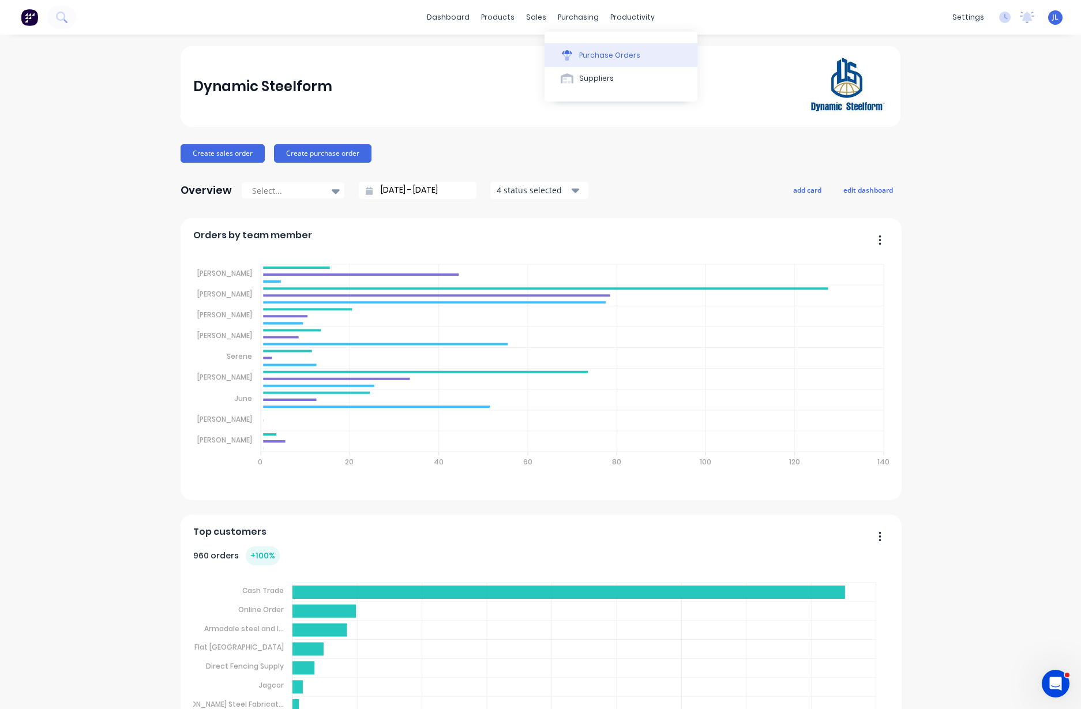
click at [601, 55] on div "Purchase Orders" at bounding box center [609, 55] width 61 height 10
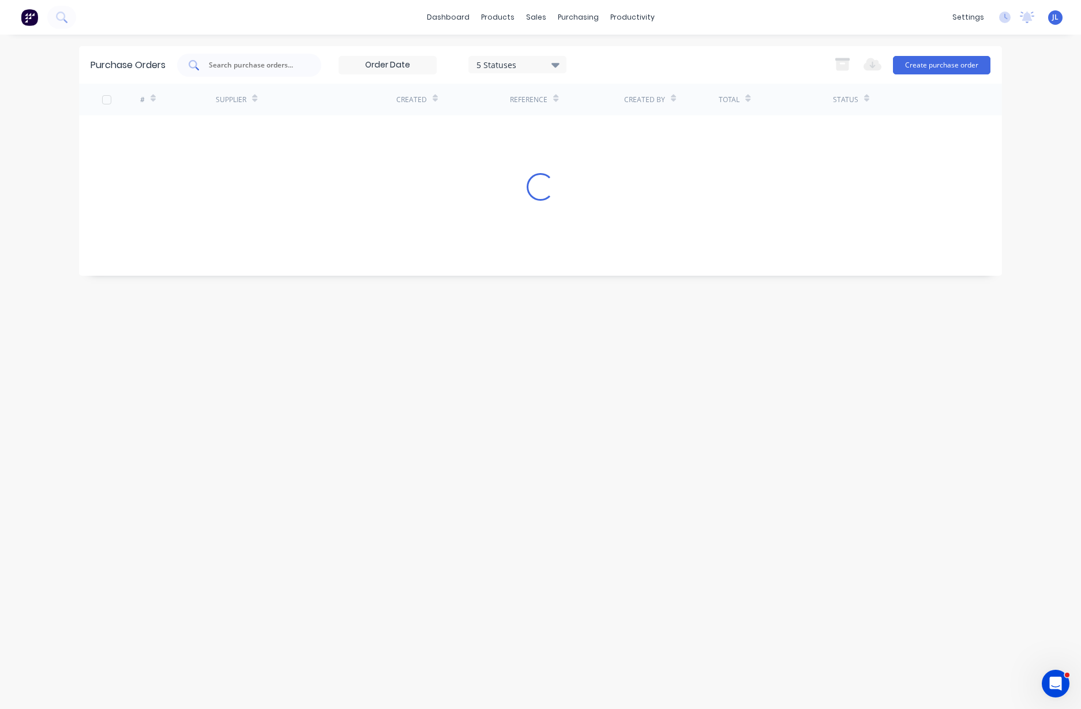
click at [260, 70] on input "text" at bounding box center [256, 65] width 96 height 12
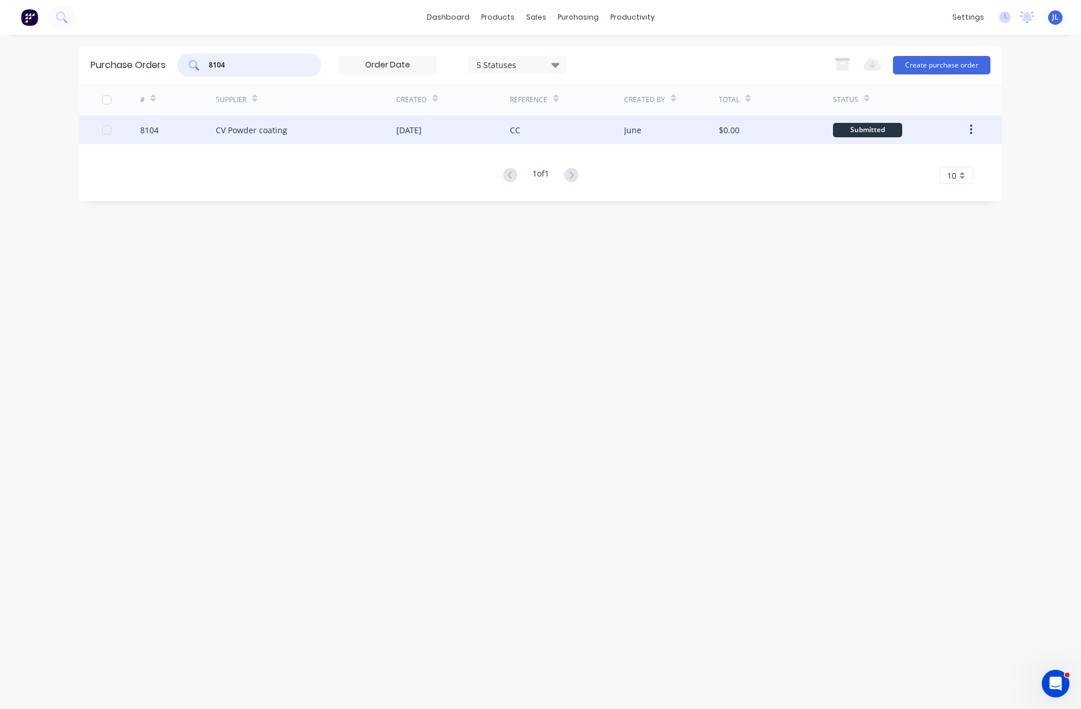
type input "8104"
click at [236, 127] on div "CV Powder coating" at bounding box center [252, 130] width 72 height 12
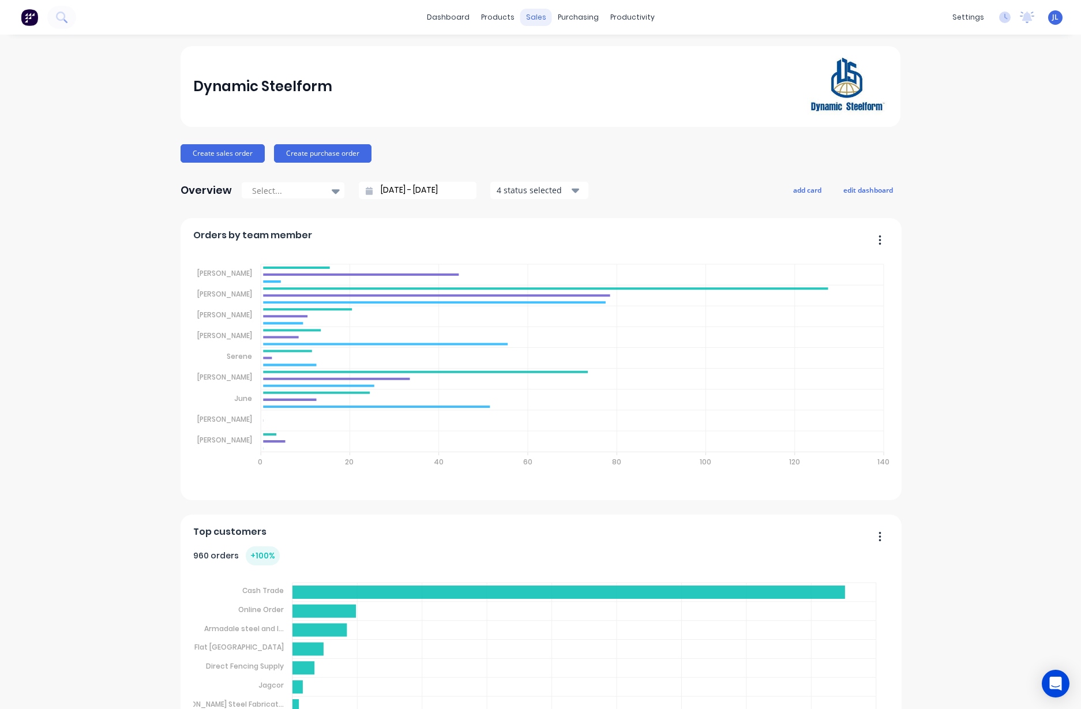
click at [532, 18] on div "sales" at bounding box center [536, 17] width 32 height 17
click at [558, 56] on div "Sales Orders" at bounding box center [573, 55] width 47 height 10
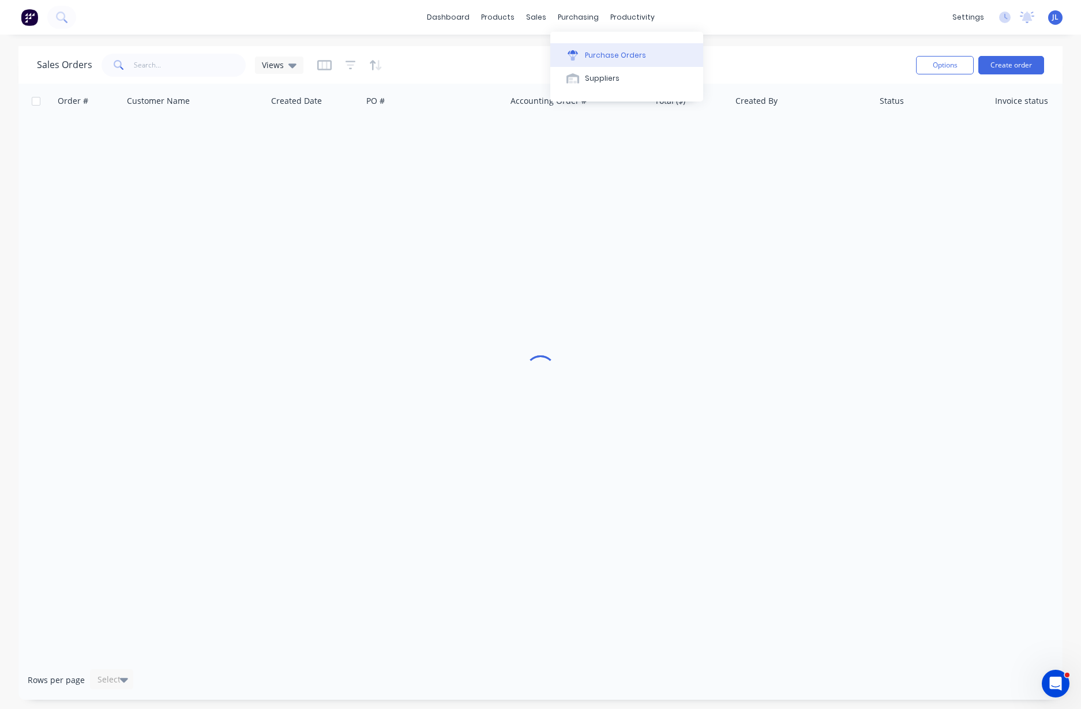
click at [588, 50] on div "Purchase Orders" at bounding box center [615, 55] width 61 height 10
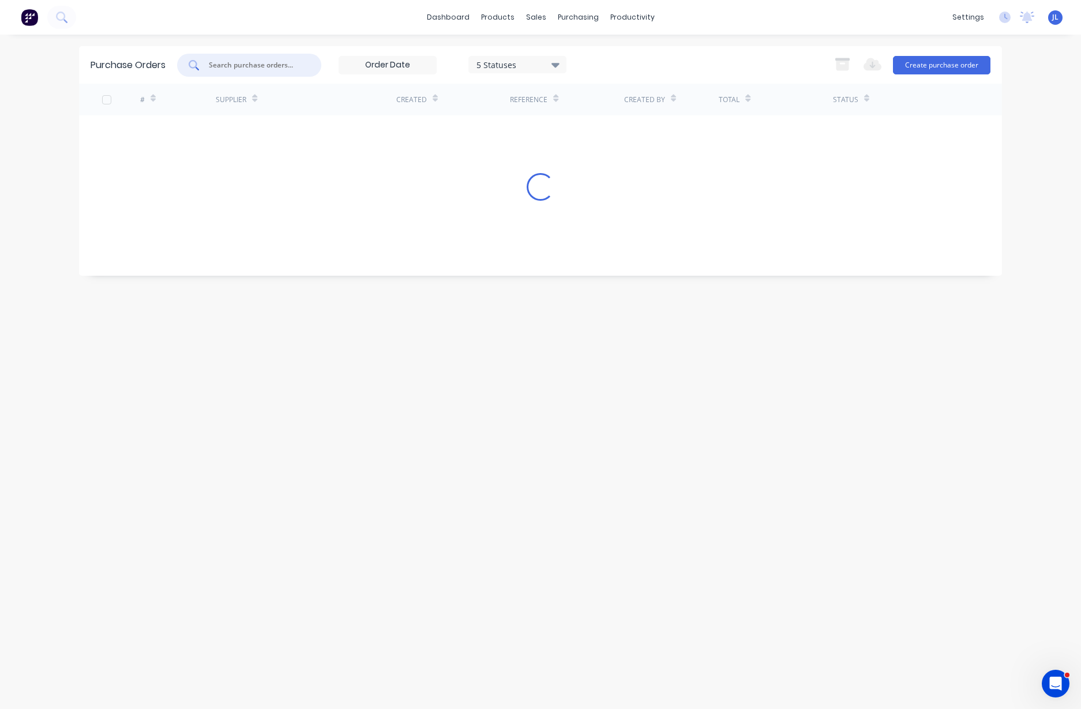
click at [239, 67] on input "text" at bounding box center [256, 65] width 96 height 12
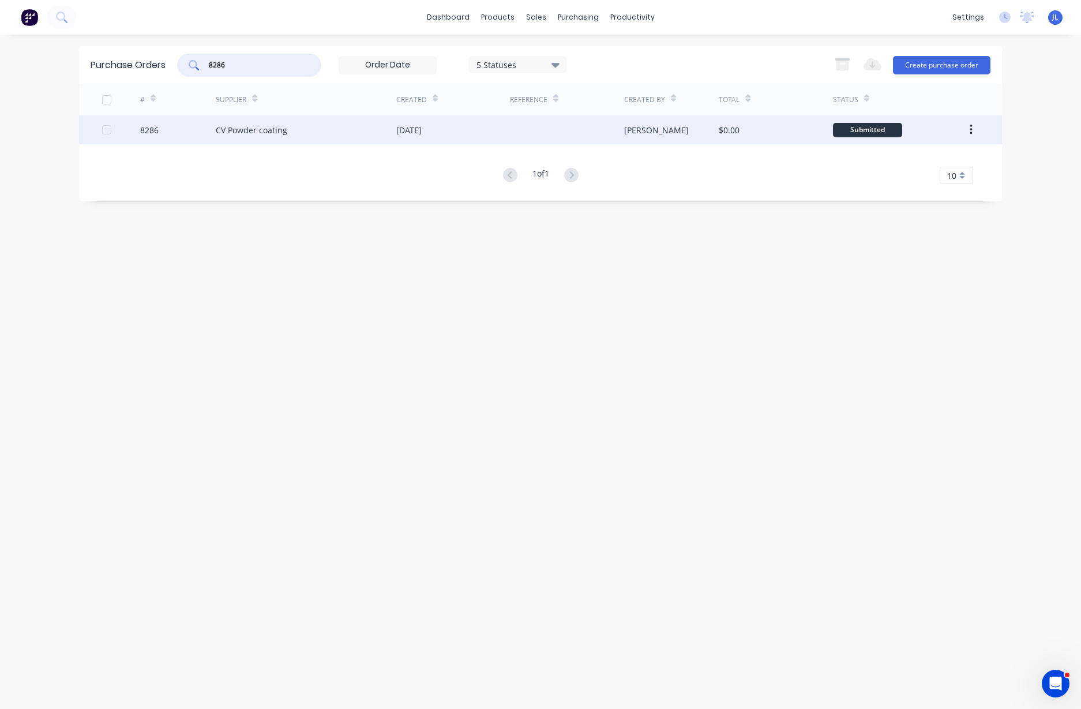
type input "8286"
click at [191, 134] on div "8286" at bounding box center [178, 129] width 76 height 29
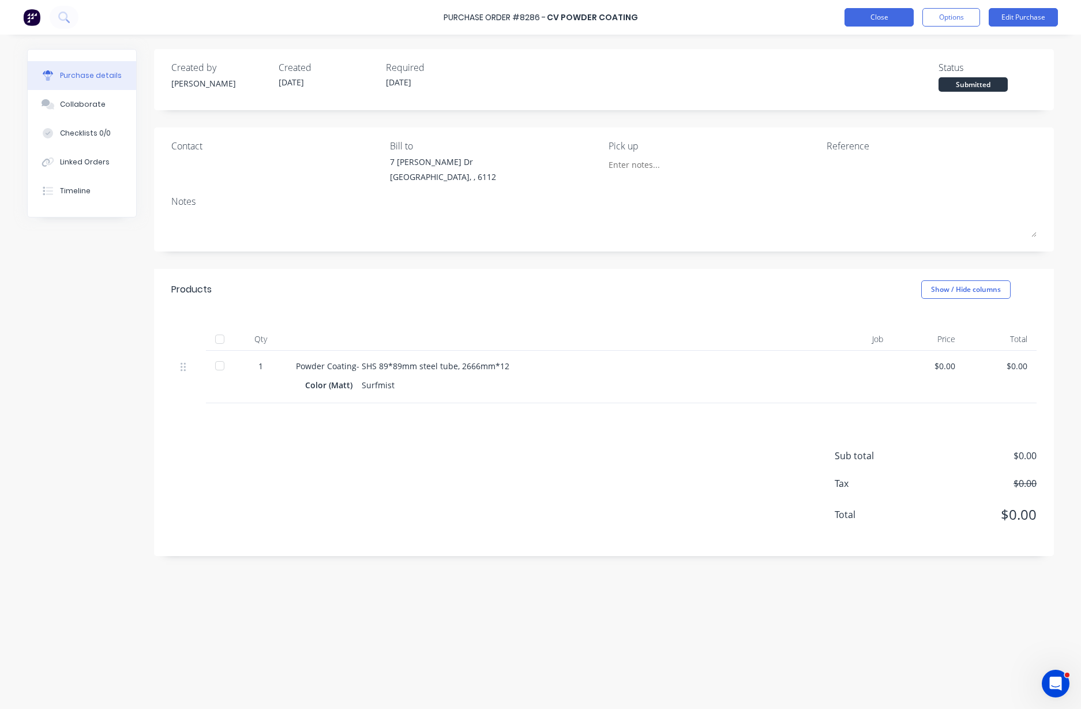
click at [888, 21] on button "Close" at bounding box center [879, 17] width 69 height 18
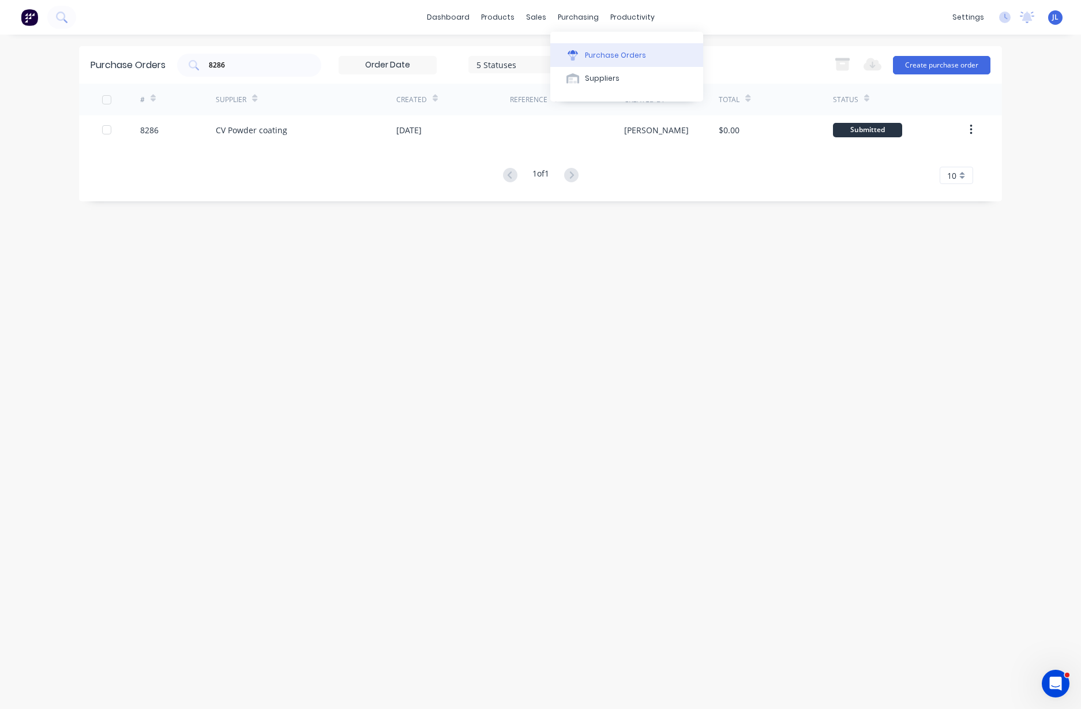
drag, startPoint x: 594, startPoint y: 48, endPoint x: 583, endPoint y: 49, distance: 11.6
click at [594, 49] on button "Purchase Orders" at bounding box center [626, 54] width 153 height 23
drag, startPoint x: 273, startPoint y: 64, endPoint x: 183, endPoint y: 63, distance: 89.4
click at [188, 65] on div "8286" at bounding box center [249, 65] width 144 height 23
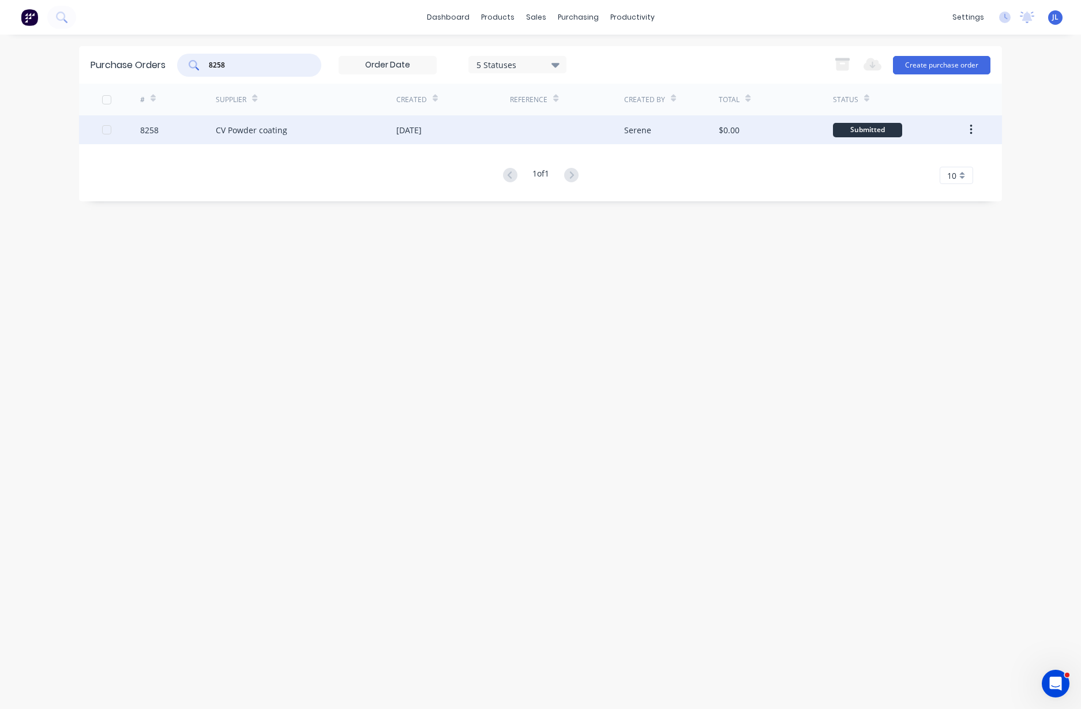
type input "8258"
click at [321, 136] on div "CV Powder coating" at bounding box center [306, 129] width 181 height 29
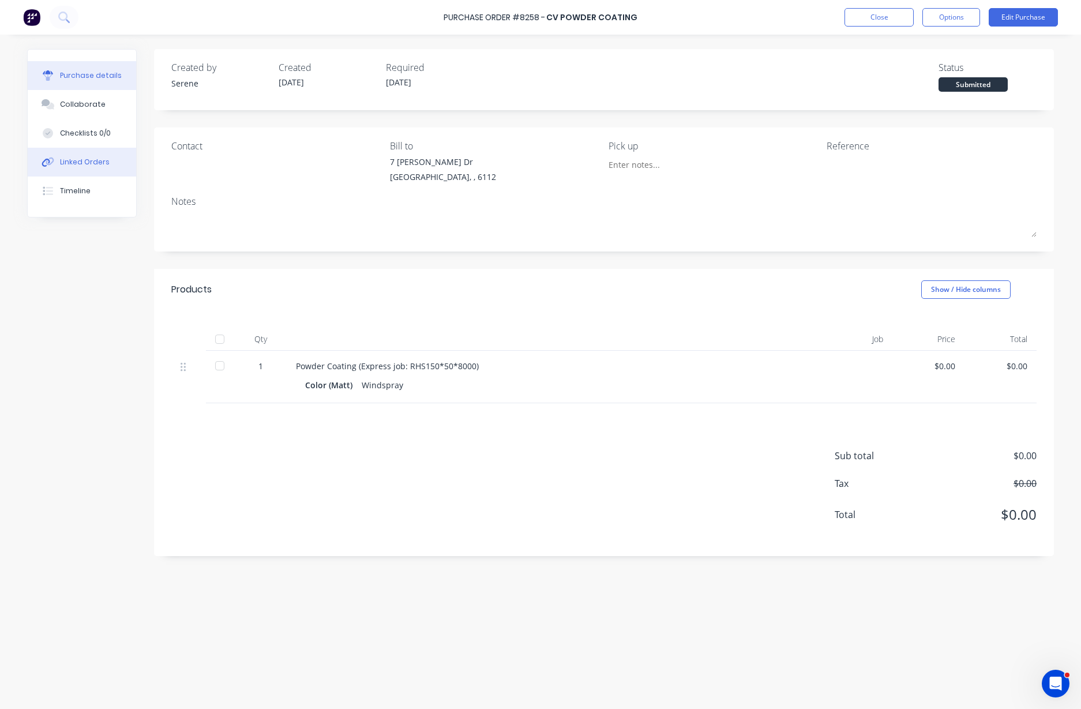
click at [81, 157] on div "Linked Orders" at bounding box center [85, 162] width 50 height 10
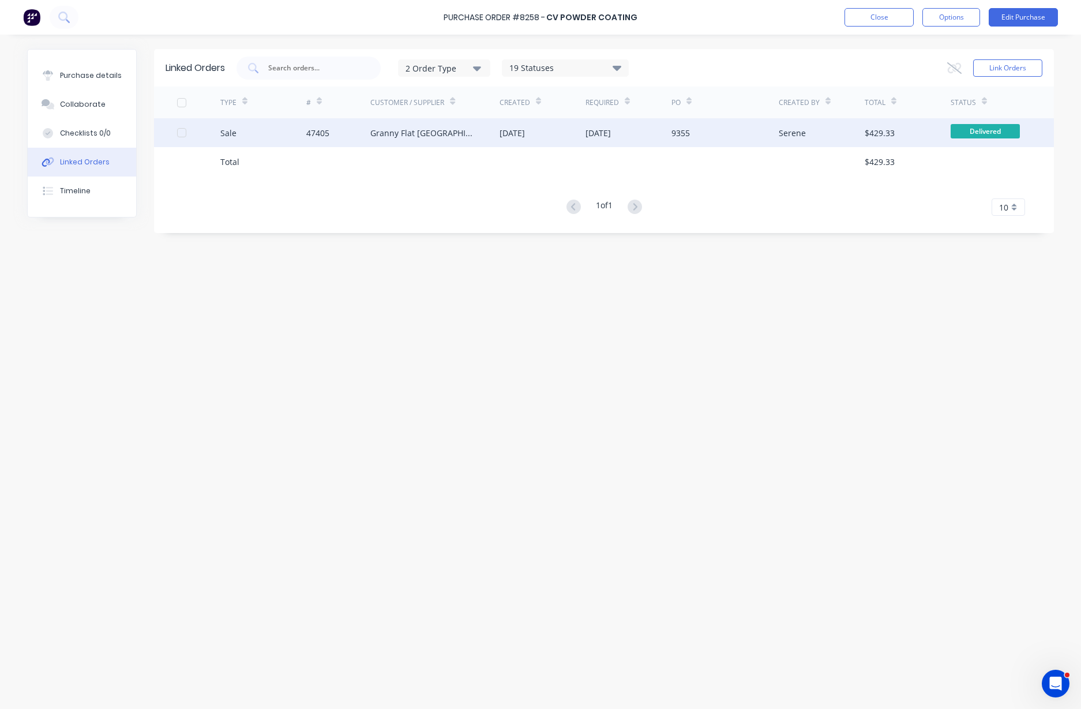
click at [371, 136] on div "Granny Flat [GEOGRAPHIC_DATA]" at bounding box center [423, 133] width 106 height 12
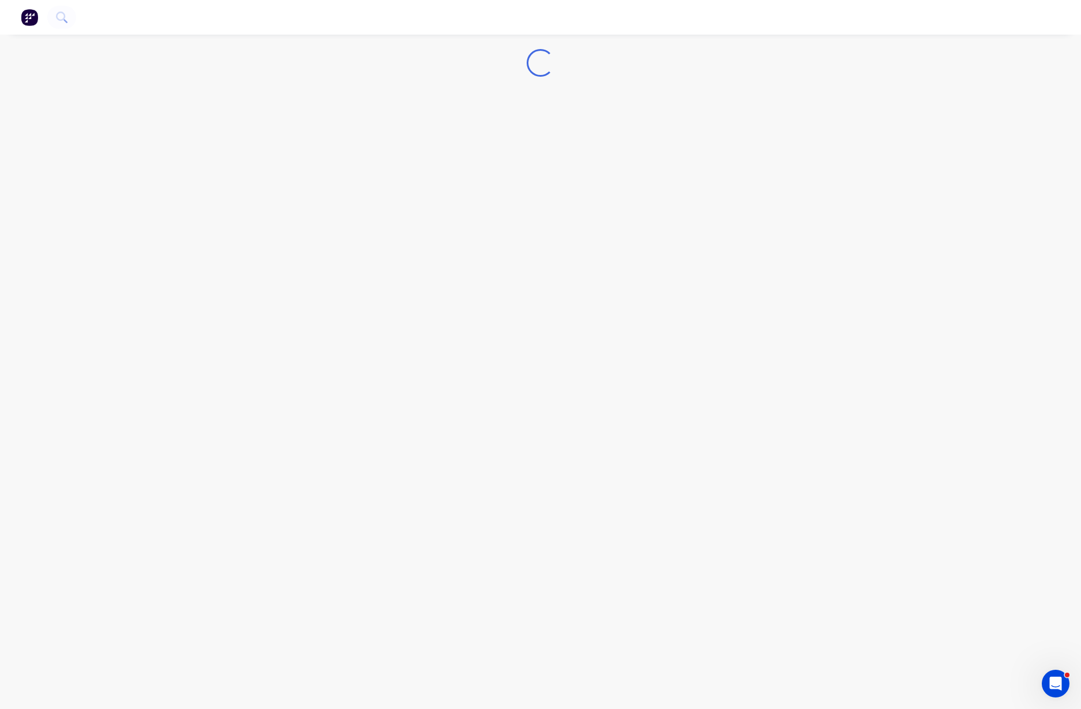
click at [371, 136] on div "Loading..." at bounding box center [540, 354] width 1081 height 709
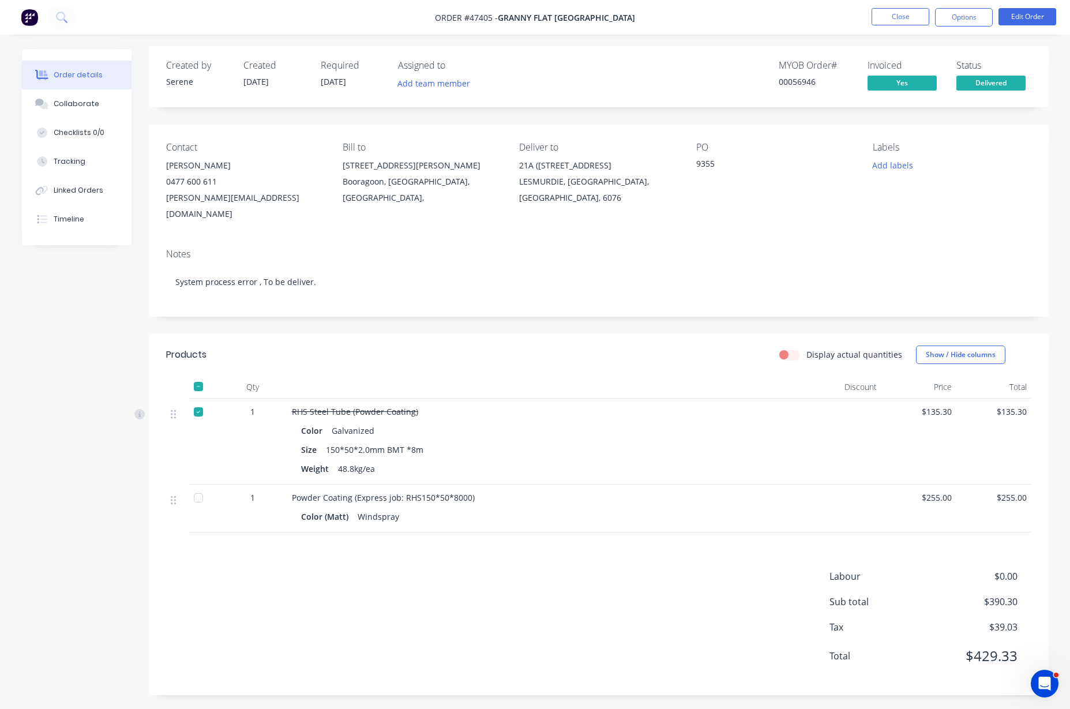
scroll to position [6, 0]
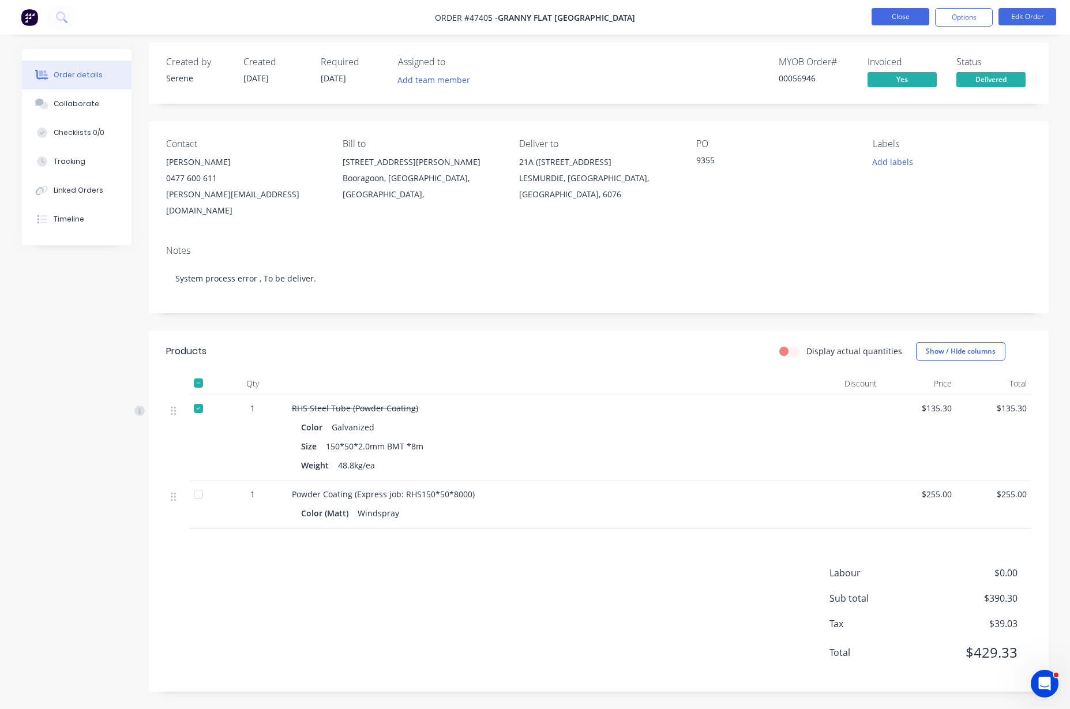
click at [873, 16] on button "Close" at bounding box center [901, 16] width 58 height 17
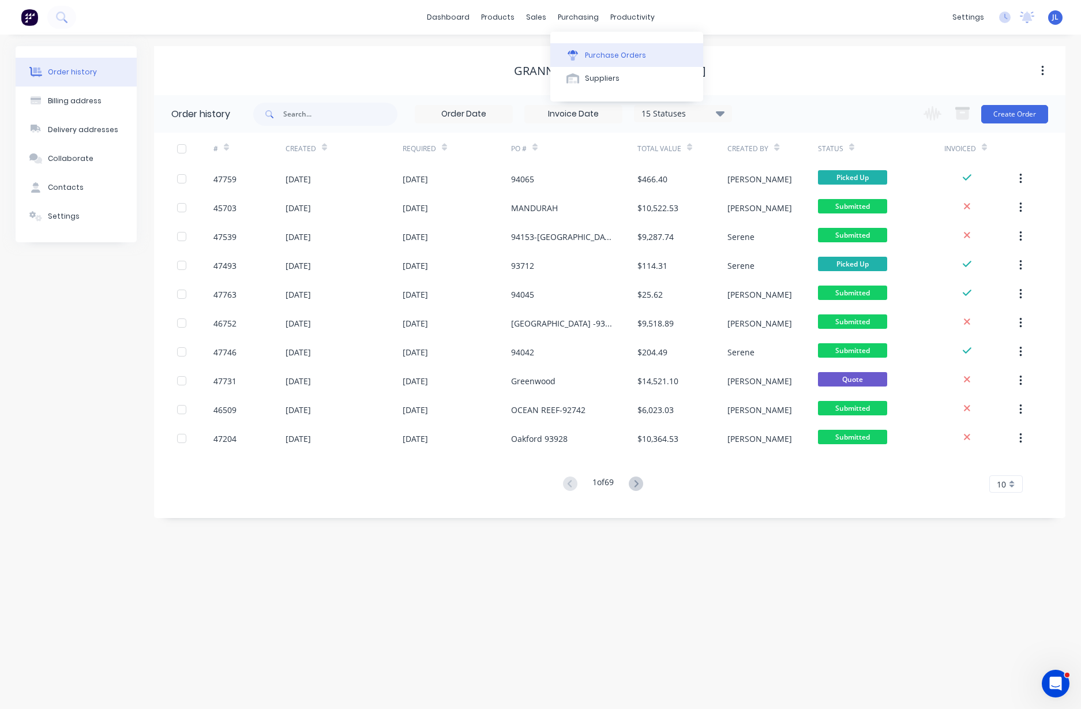
click at [612, 46] on button "Purchase Orders" at bounding box center [626, 54] width 153 height 23
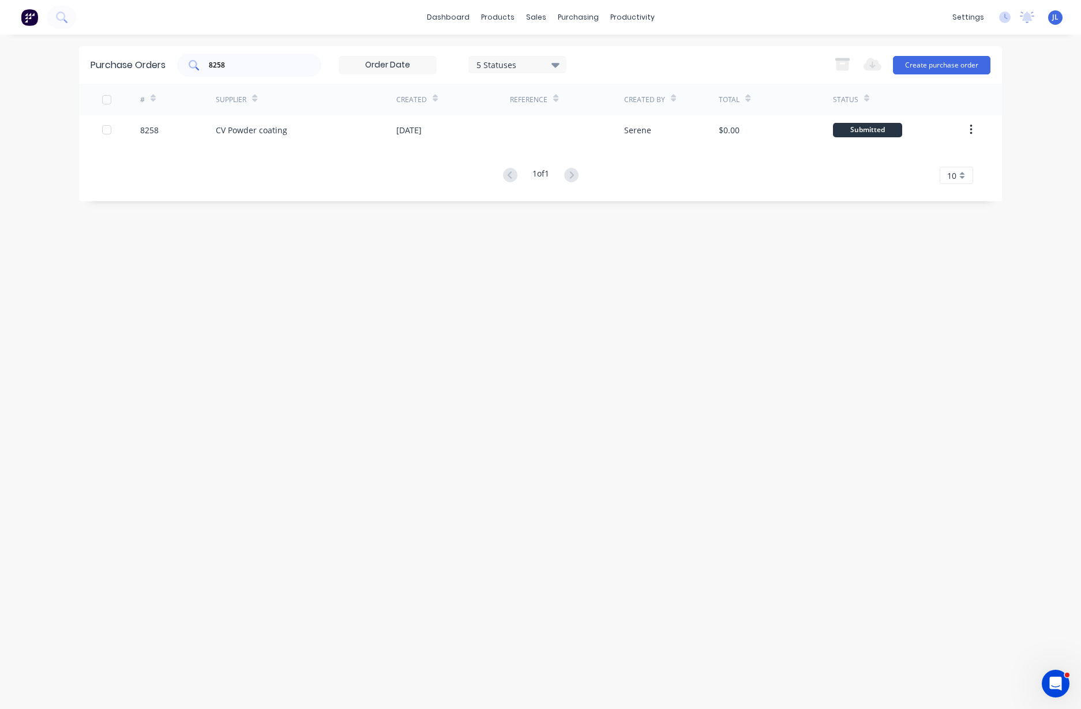
drag, startPoint x: 257, startPoint y: 73, endPoint x: 250, endPoint y: 66, distance: 10.6
click at [256, 67] on div "8258" at bounding box center [249, 65] width 144 height 23
drag, startPoint x: 250, startPoint y: 66, endPoint x: 187, endPoint y: 70, distance: 62.5
click at [187, 70] on div "8258" at bounding box center [249, 65] width 144 height 23
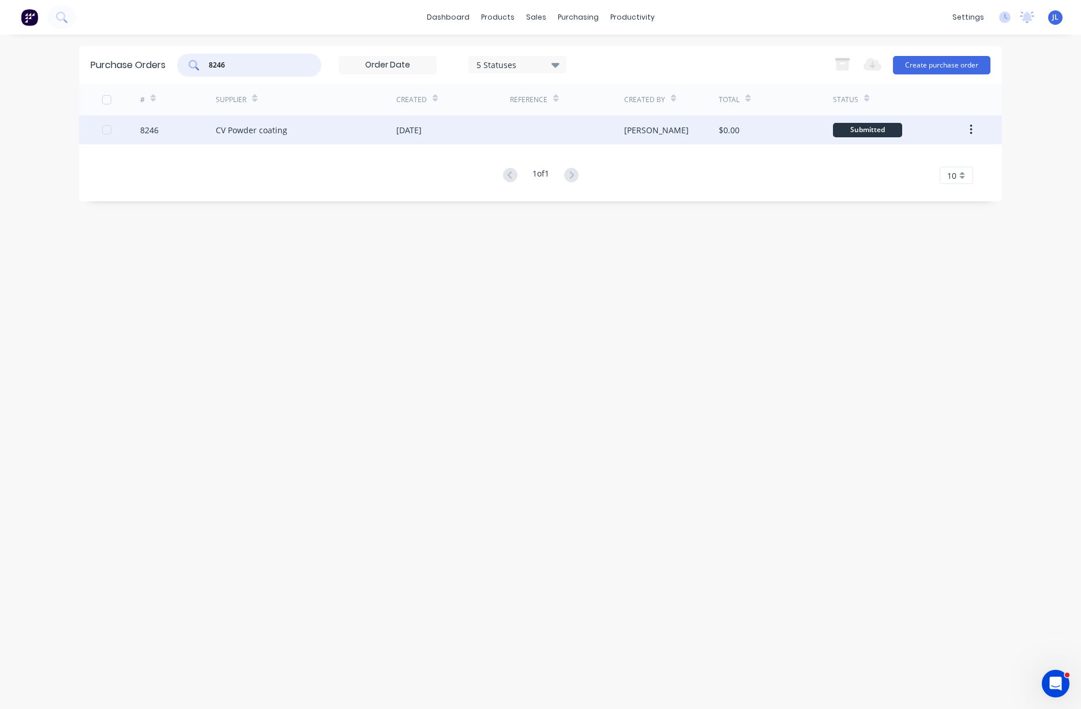
type input "8246"
click at [388, 127] on div "CV Powder coating" at bounding box center [306, 129] width 181 height 29
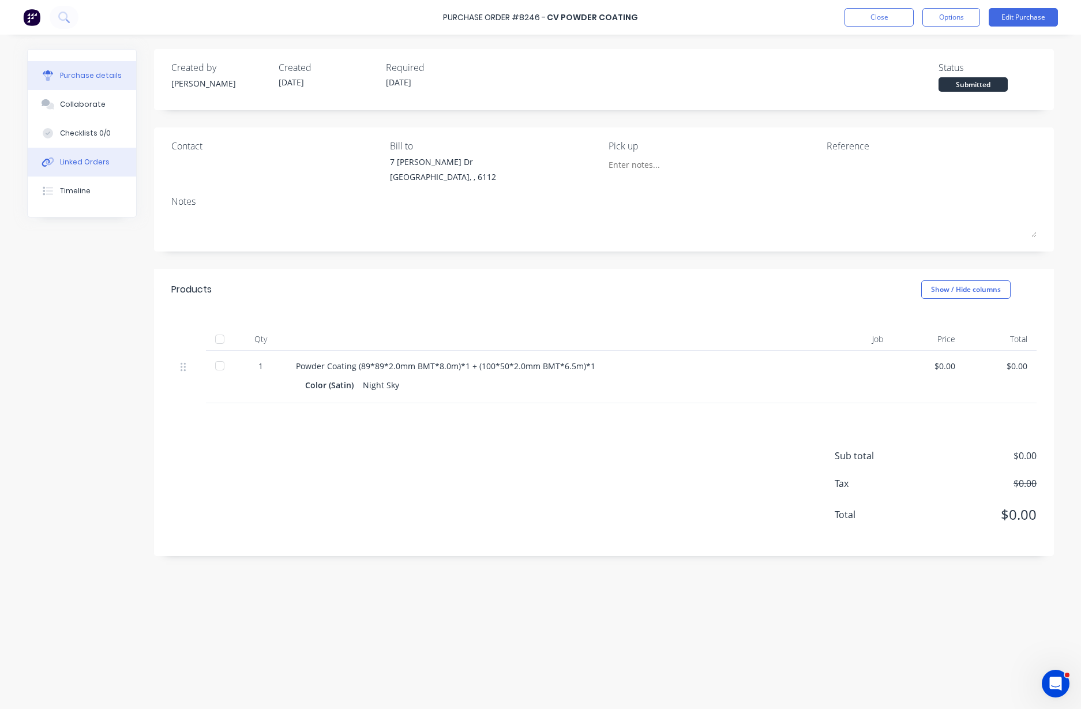
click at [89, 164] on div "Linked Orders" at bounding box center [85, 162] width 50 height 10
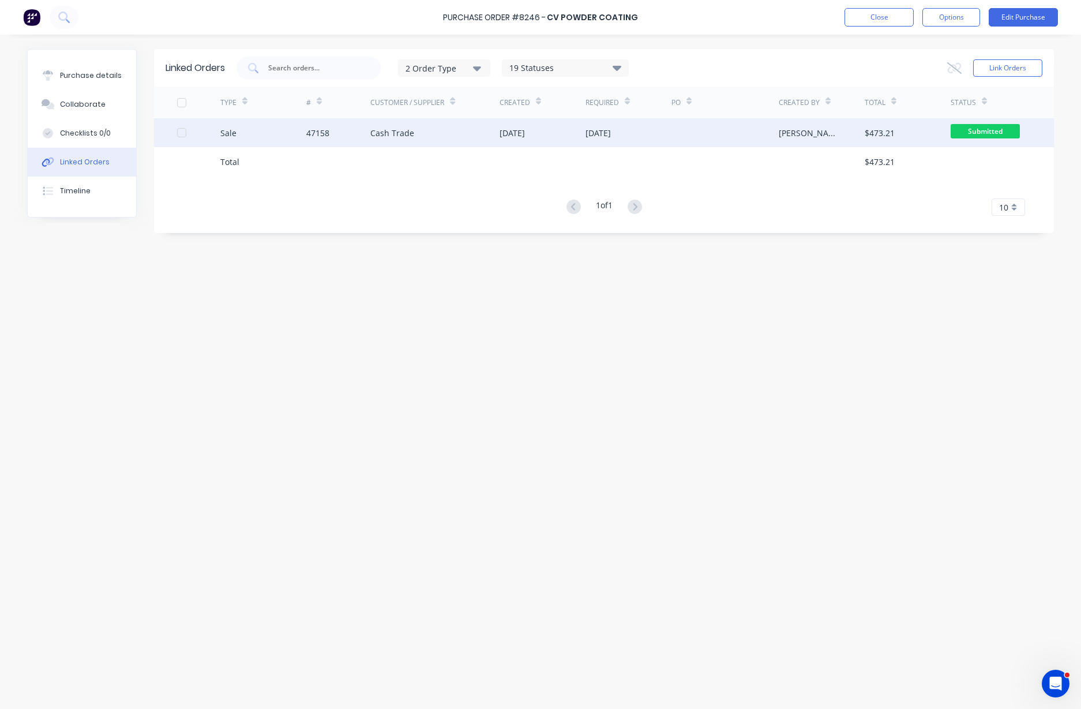
click at [416, 136] on div "Cash Trade" at bounding box center [434, 132] width 129 height 29
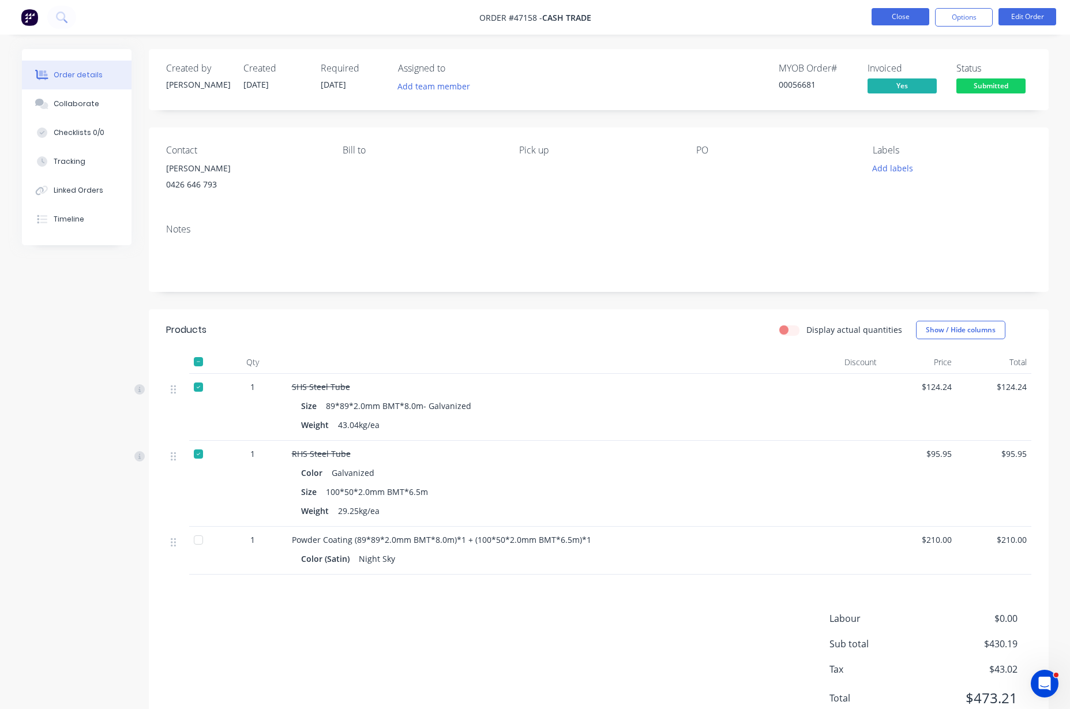
click at [881, 22] on button "Close" at bounding box center [901, 16] width 58 height 17
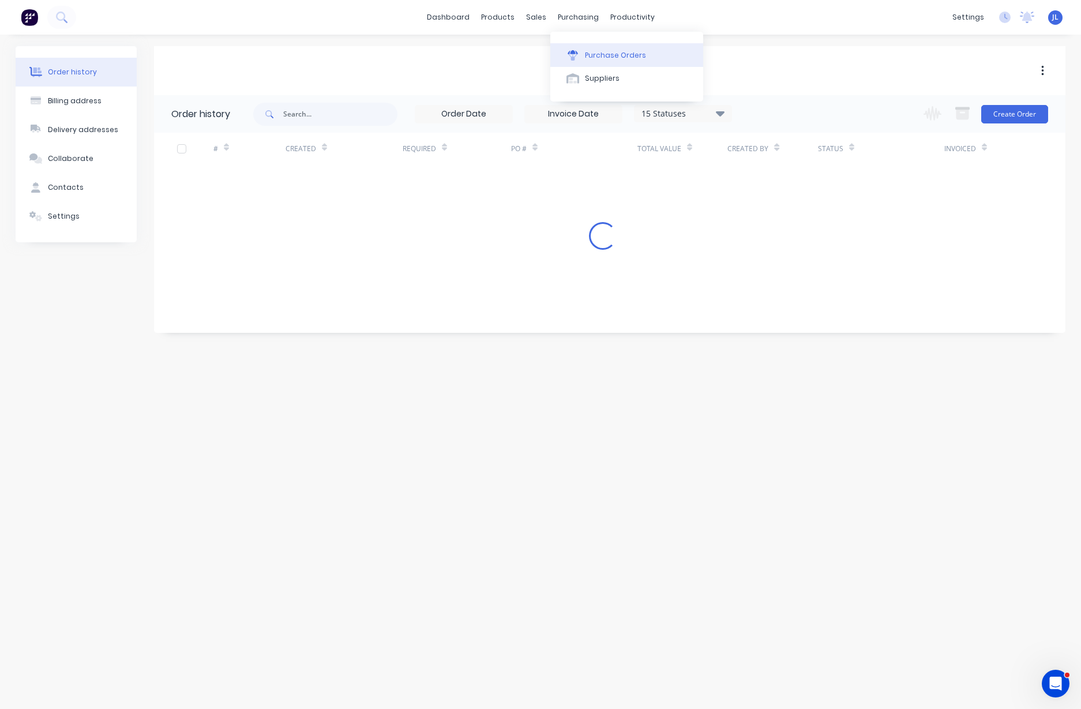
click at [602, 56] on div "Purchase Orders" at bounding box center [615, 55] width 61 height 10
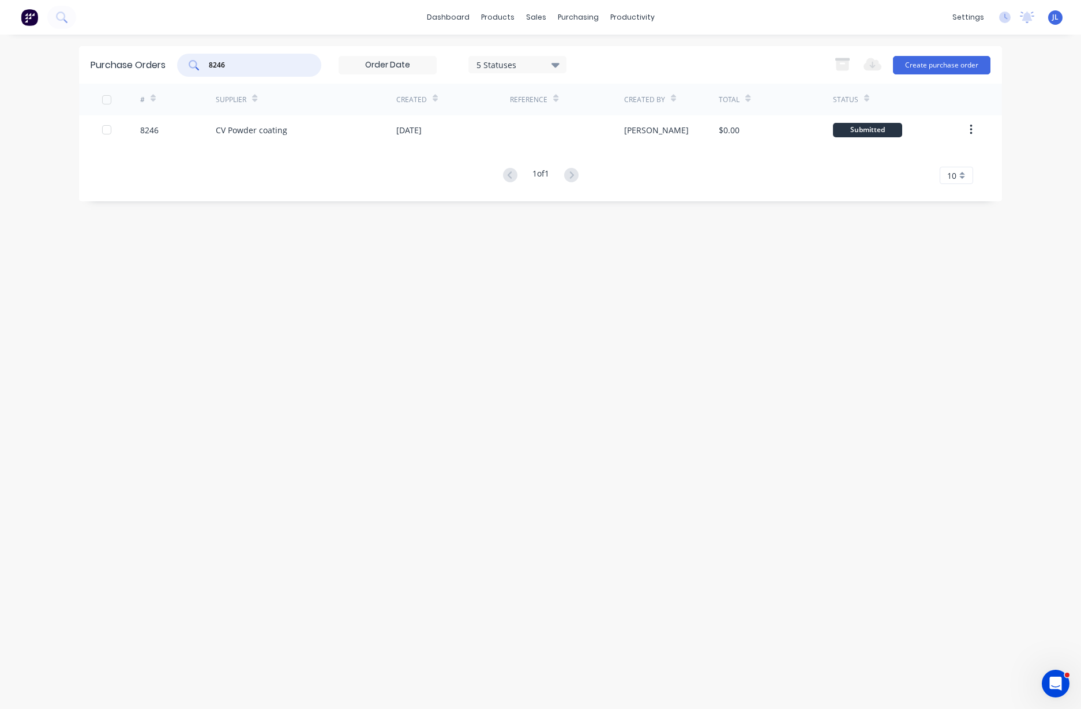
drag, startPoint x: 243, startPoint y: 66, endPoint x: 186, endPoint y: 68, distance: 57.2
click at [186, 68] on div "8246" at bounding box center [249, 65] width 144 height 23
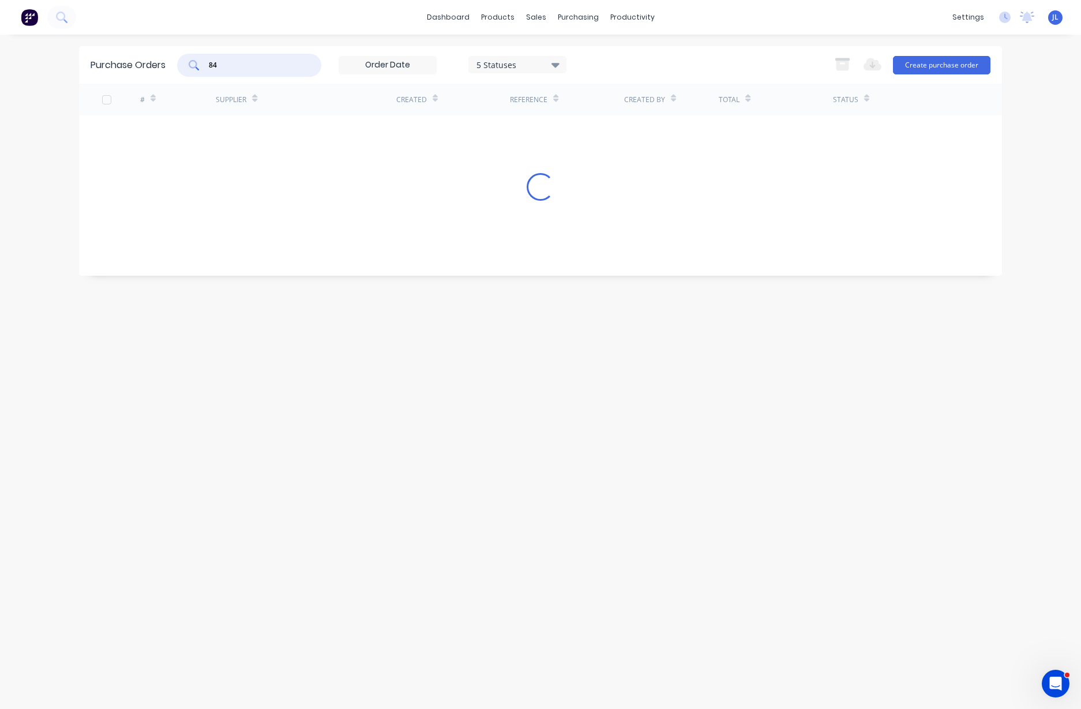
type input "8"
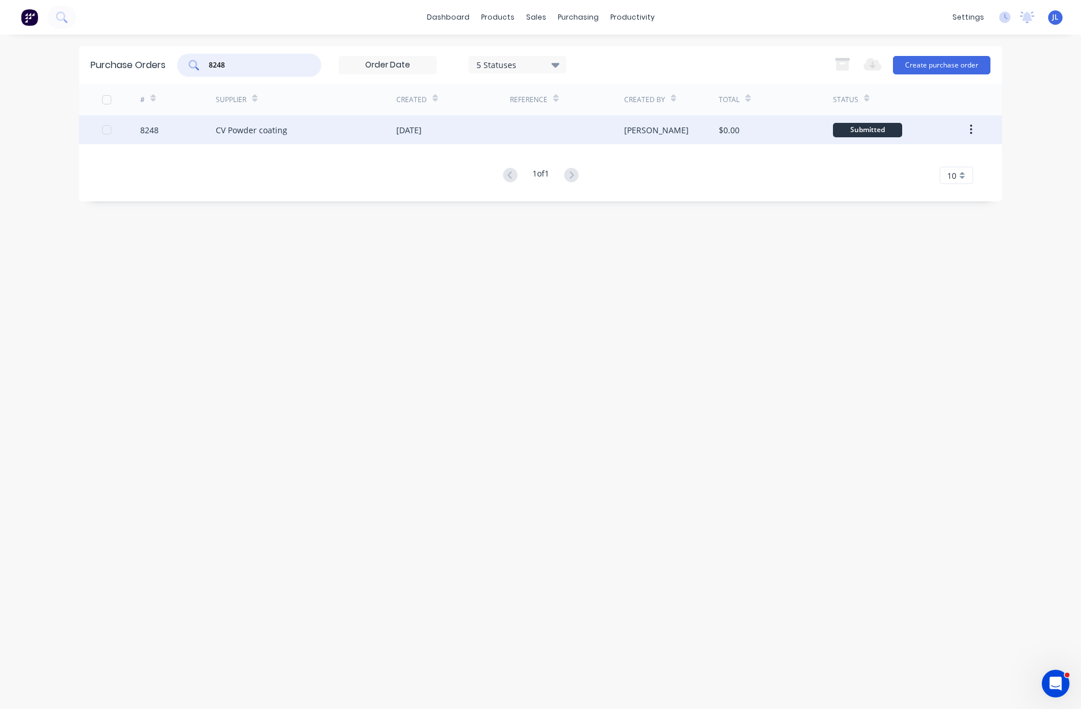
type input "8248"
click at [248, 134] on div "CV Powder coating" at bounding box center [252, 130] width 72 height 12
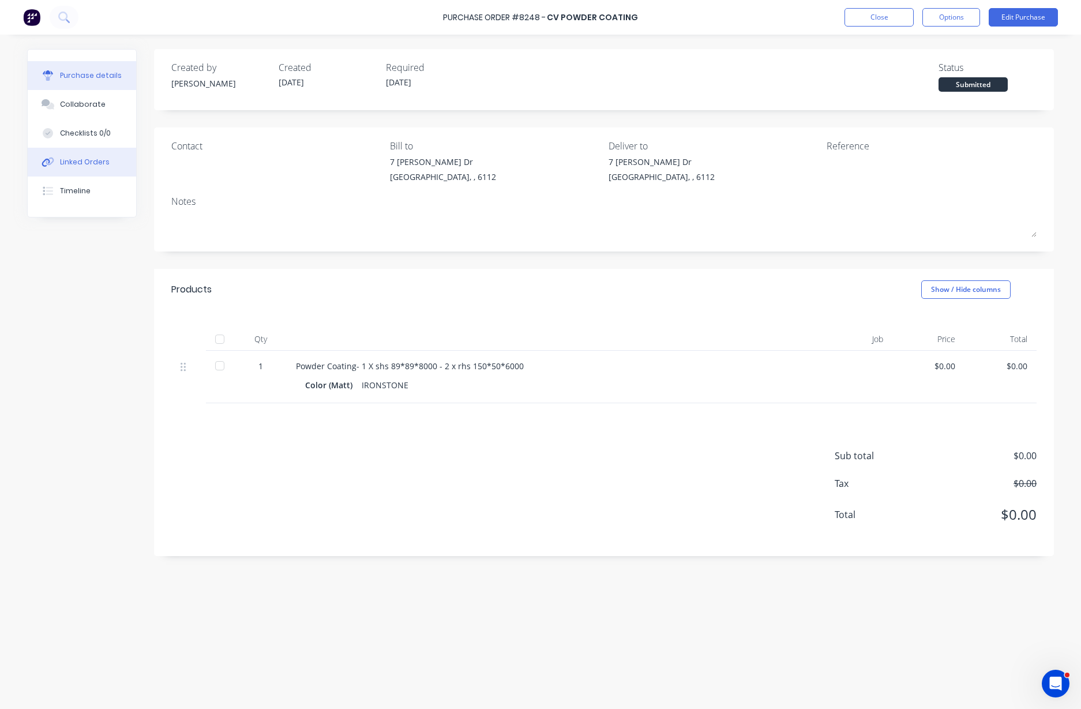
click at [102, 158] on div "Linked Orders" at bounding box center [85, 162] width 50 height 10
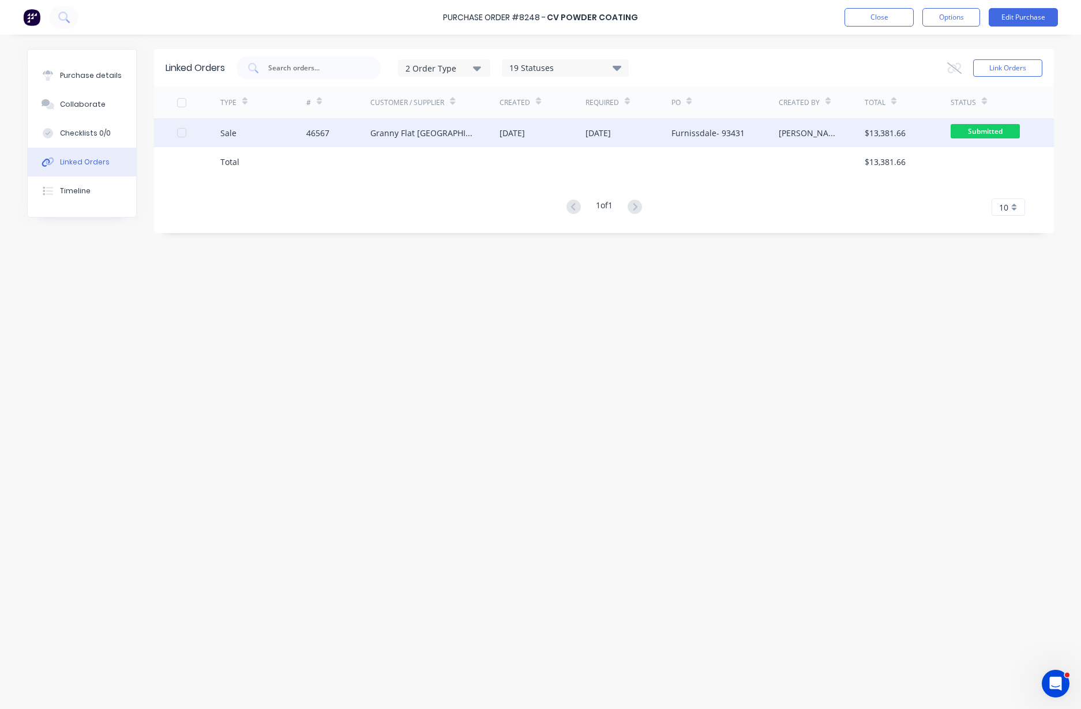
click at [418, 136] on div "Granny Flat [GEOGRAPHIC_DATA]" at bounding box center [423, 133] width 106 height 12
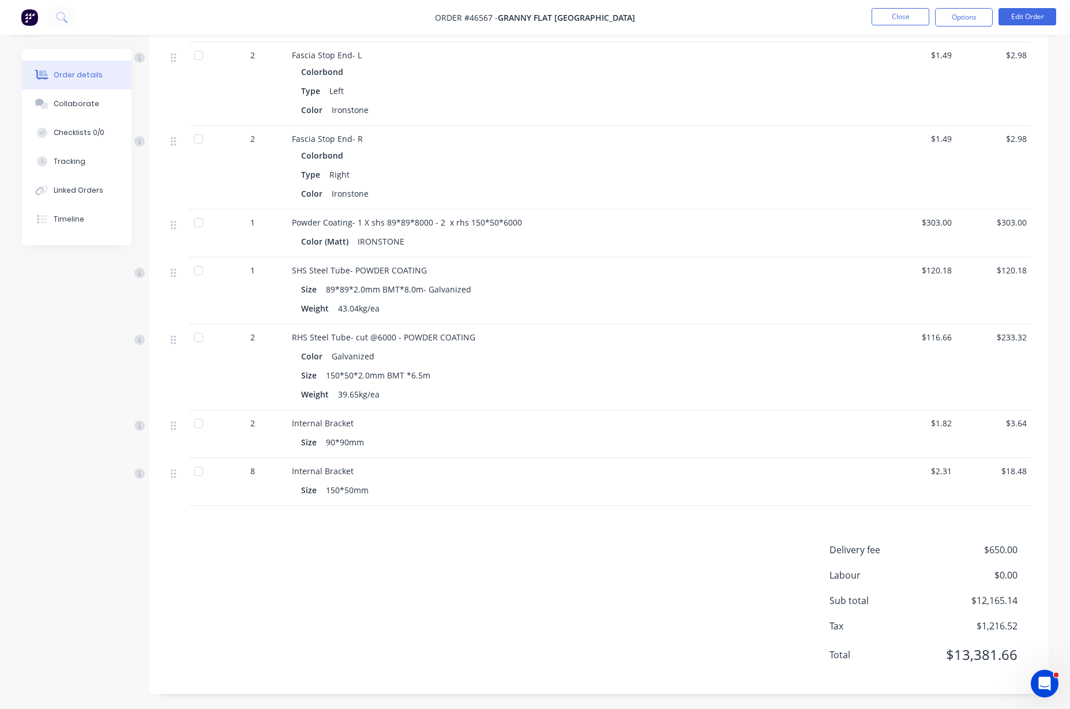
scroll to position [2498, 0]
click at [112, 199] on button "Linked Orders" at bounding box center [77, 190] width 110 height 29
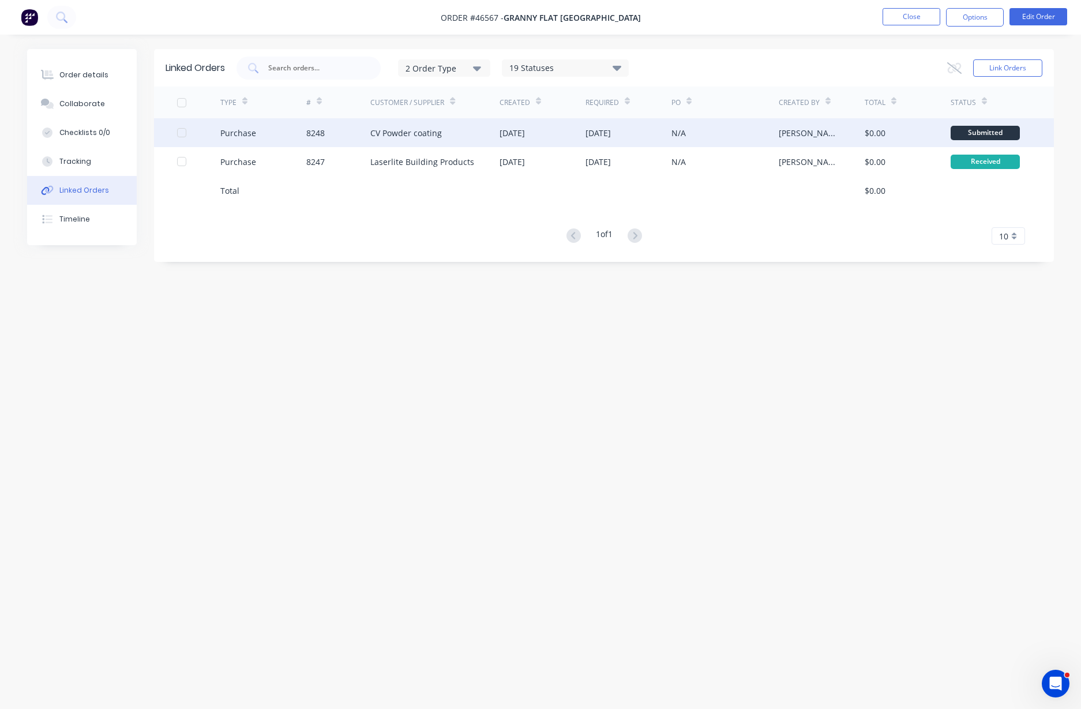
click at [400, 139] on div "CV Powder coating" at bounding box center [434, 132] width 129 height 29
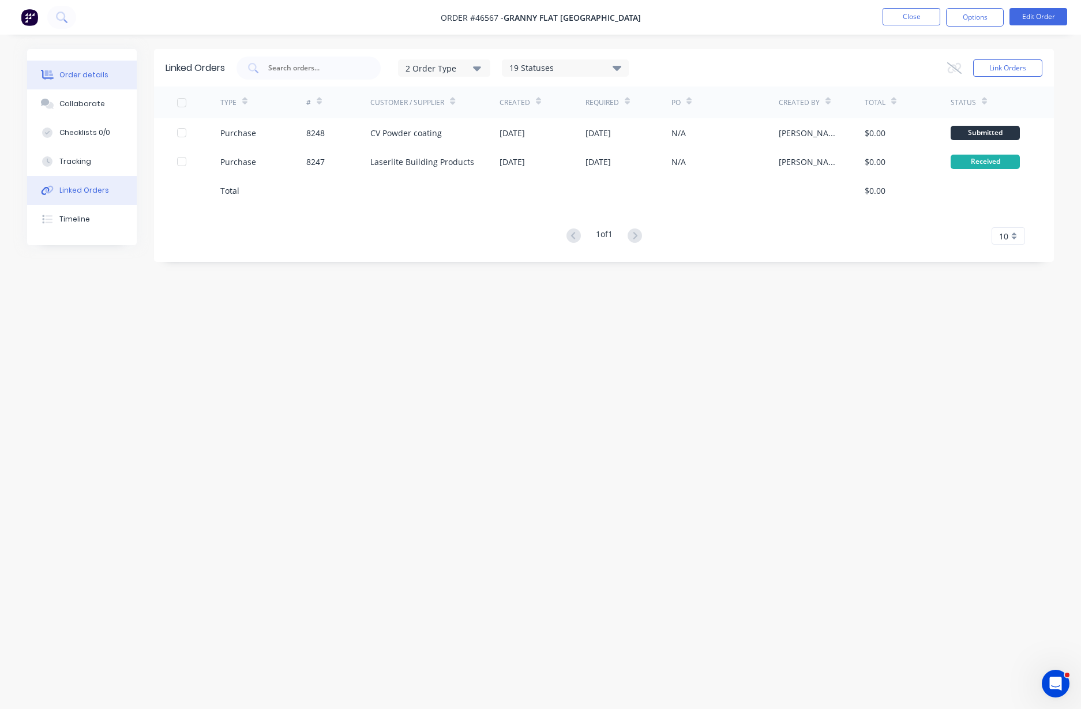
click at [85, 76] on div "Order details" at bounding box center [83, 75] width 49 height 10
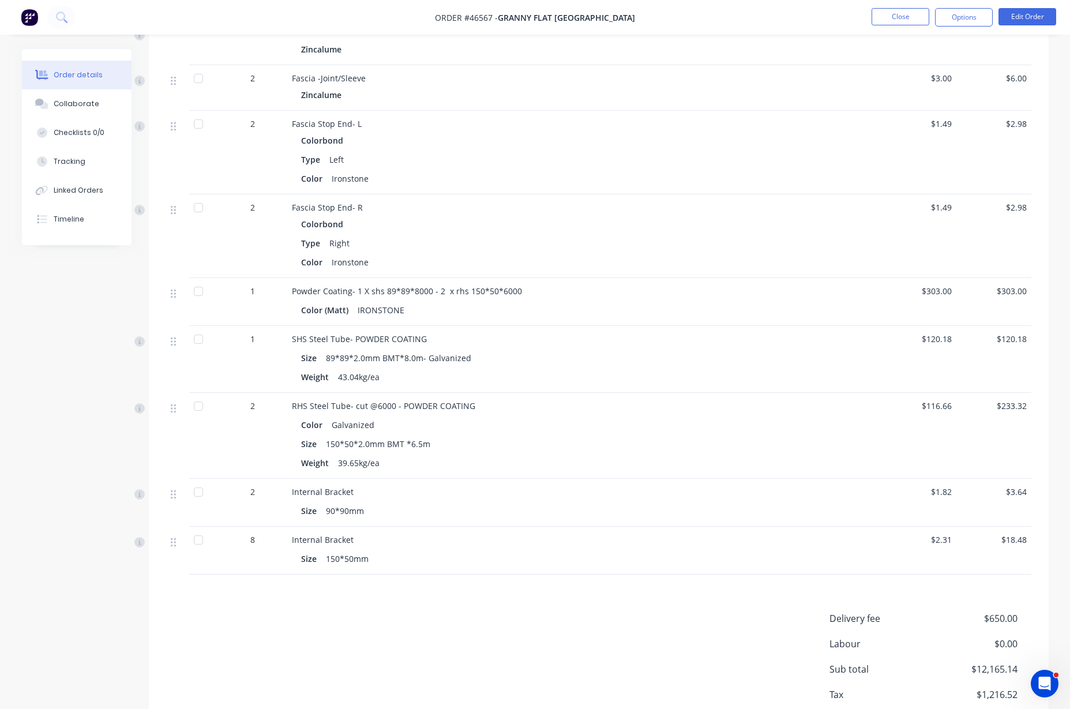
scroll to position [2426, 0]
